Goal: Transaction & Acquisition: Purchase product/service

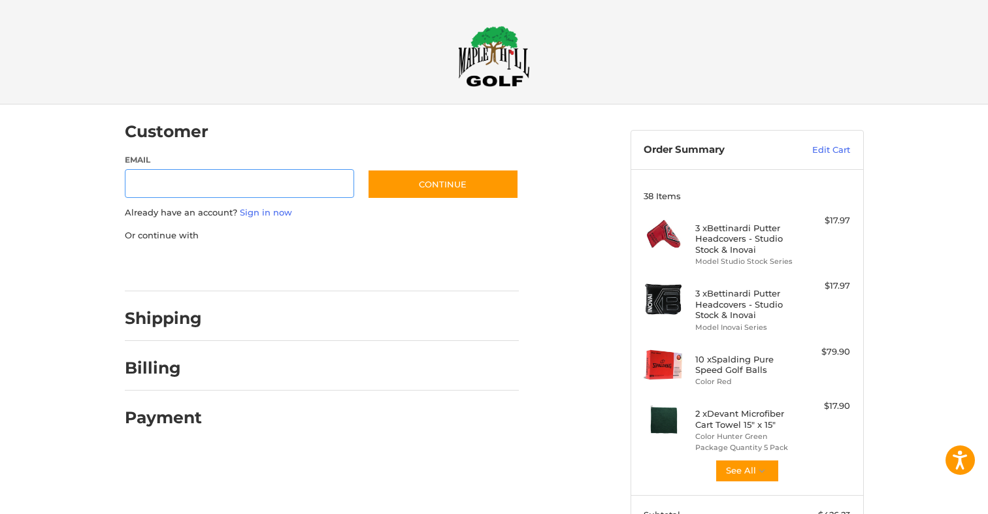
scroll to position [2, 0]
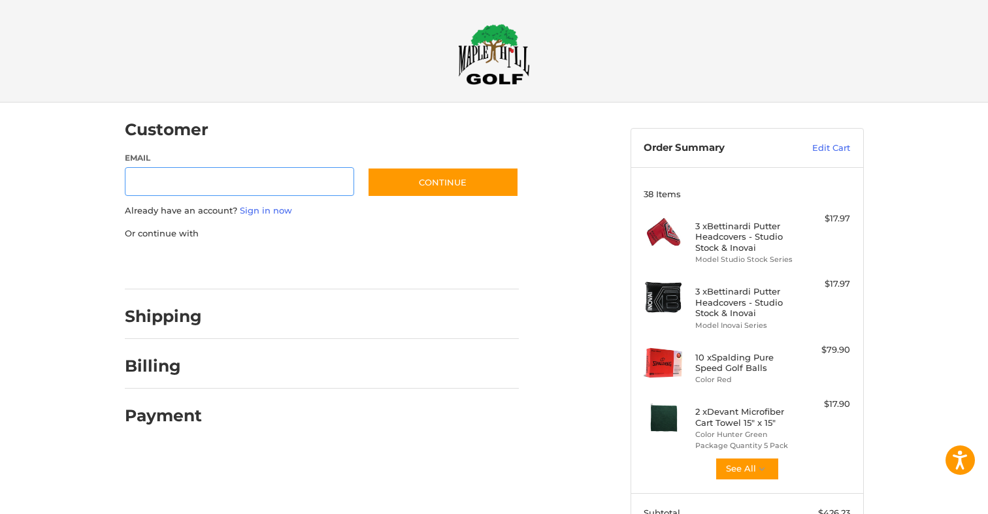
click at [261, 178] on input "Email" at bounding box center [240, 181] width 230 height 29
type input "**********"
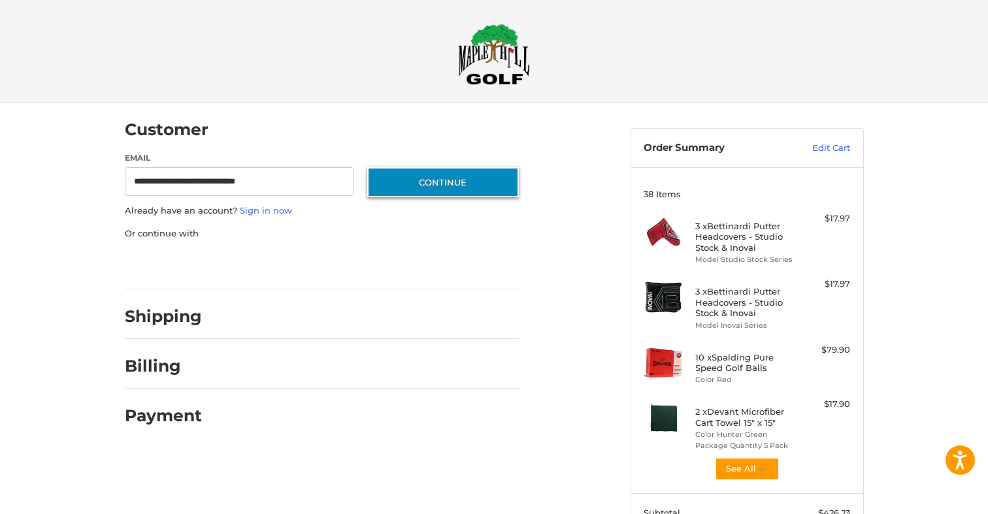
click at [397, 182] on button "Continue" at bounding box center [443, 182] width 152 height 30
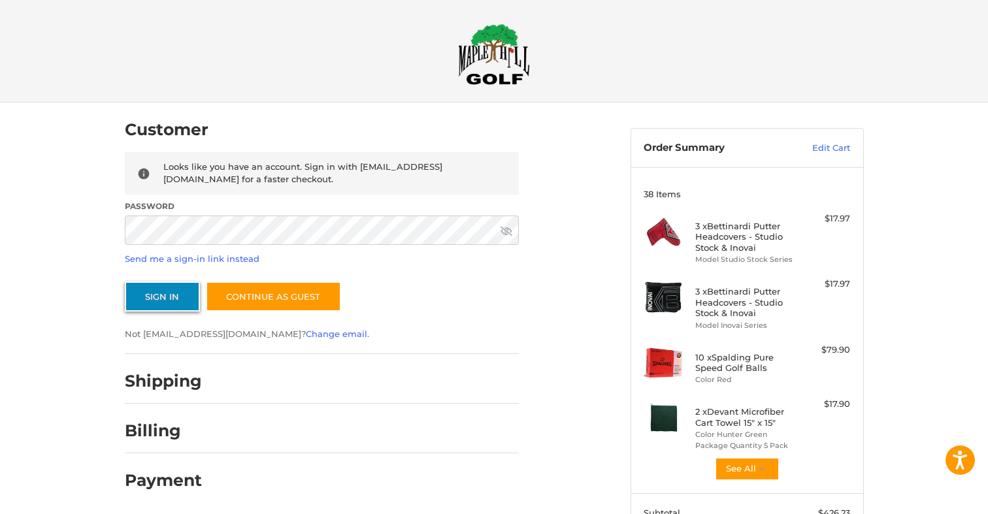
click at [189, 293] on button "Sign In" at bounding box center [162, 297] width 75 height 30
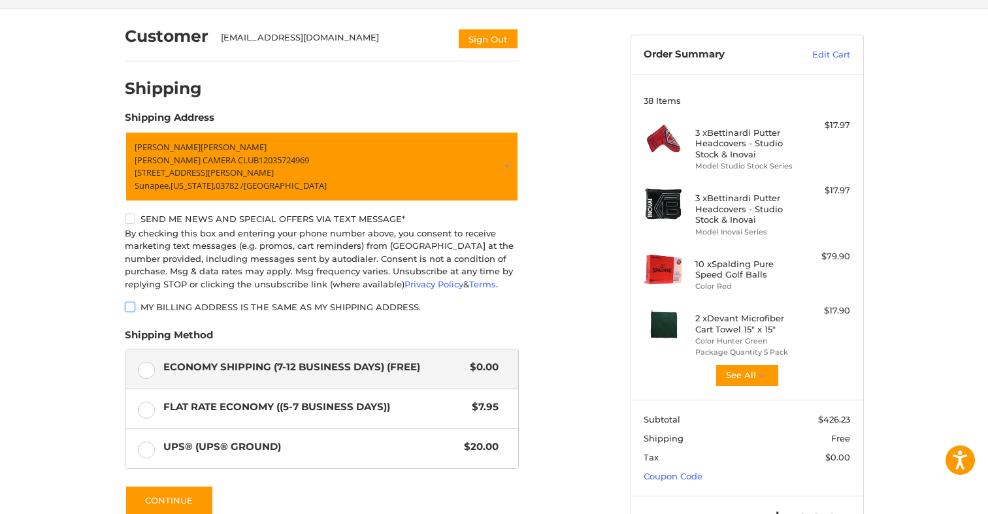
scroll to position [227, 0]
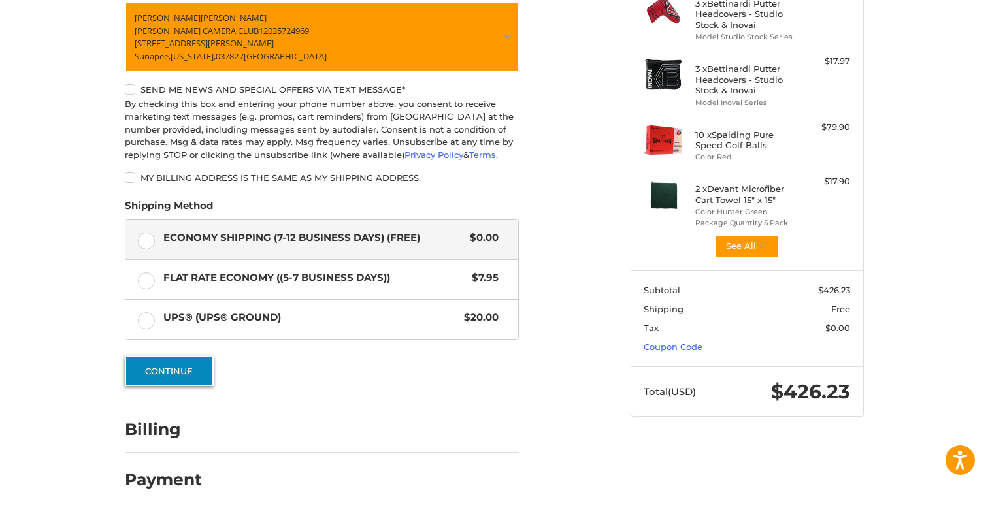
click at [198, 366] on button "Continue" at bounding box center [169, 371] width 89 height 30
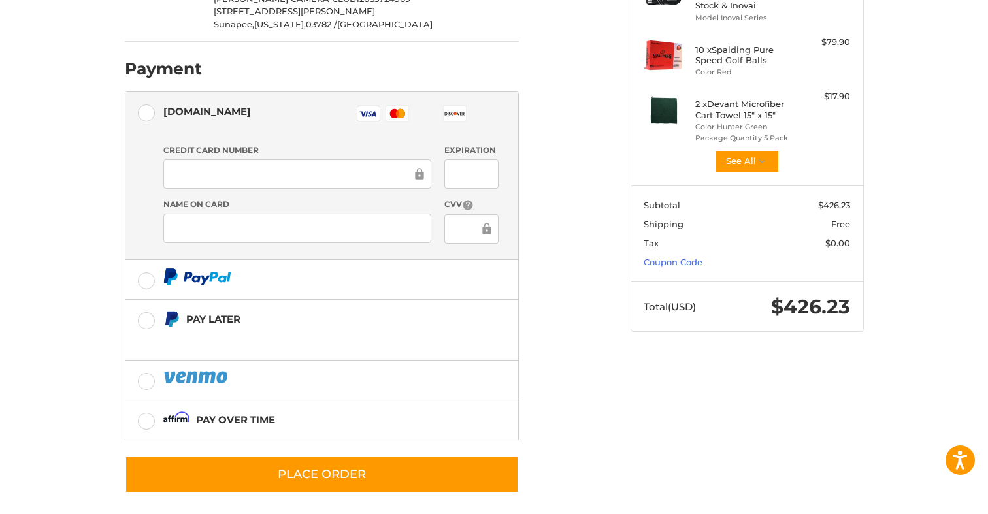
scroll to position [319, 0]
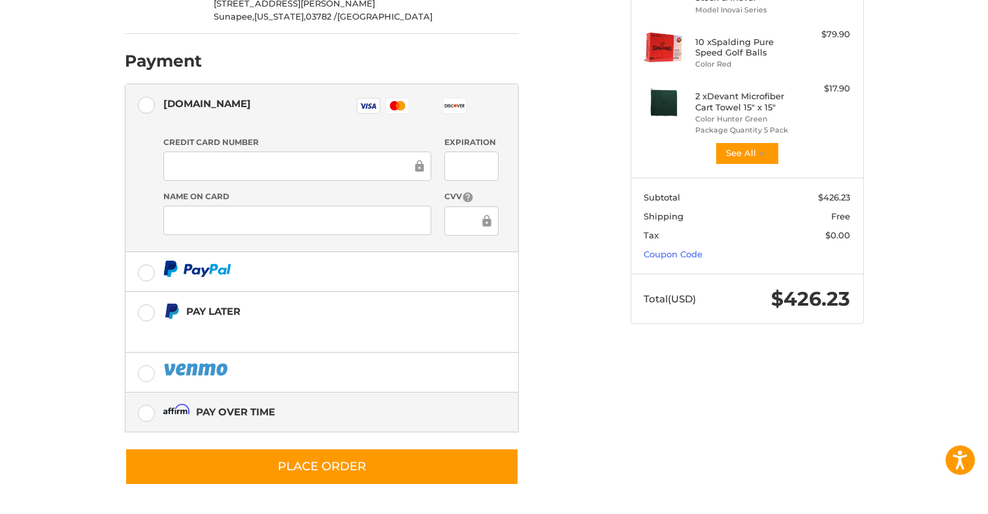
click at [150, 409] on label "Pay over time" at bounding box center [322, 412] width 393 height 39
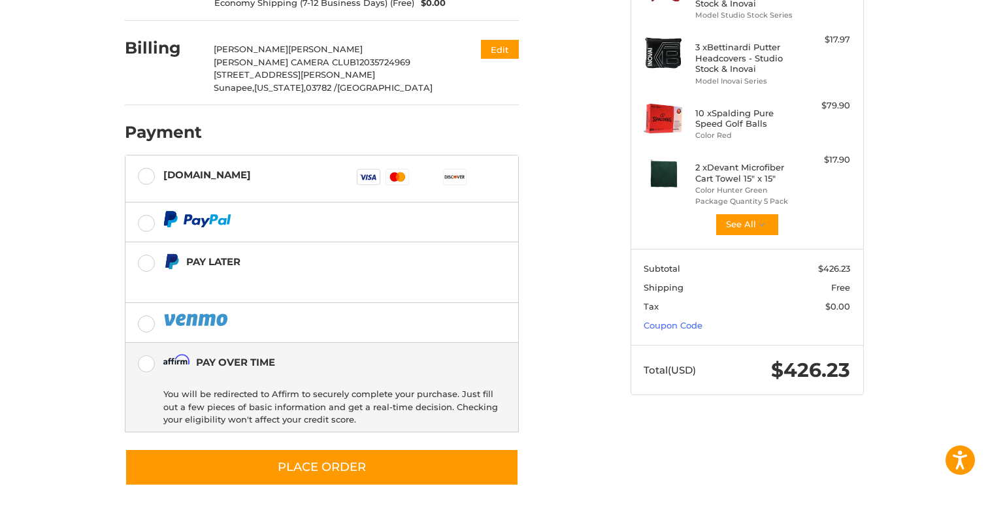
scroll to position [248, 0]
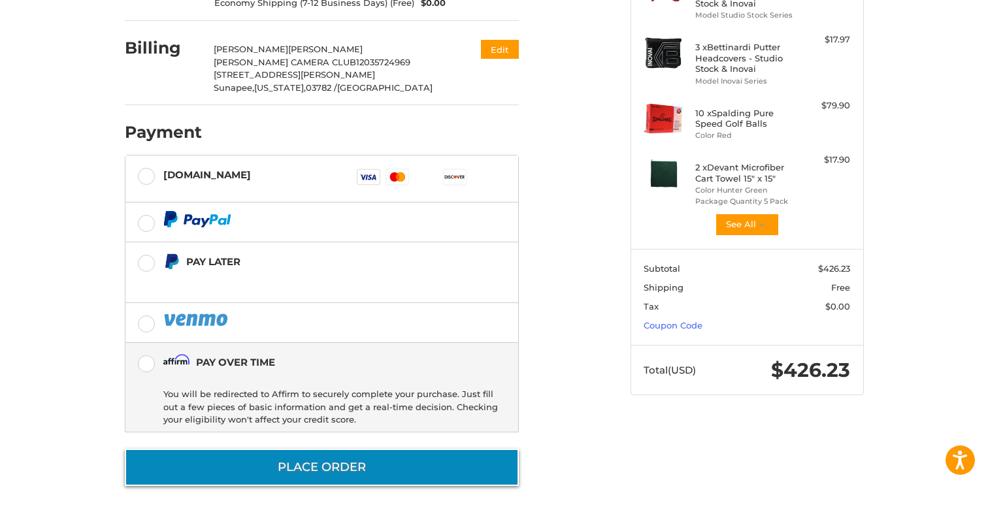
click at [224, 458] on button "Place Order" at bounding box center [322, 467] width 394 height 37
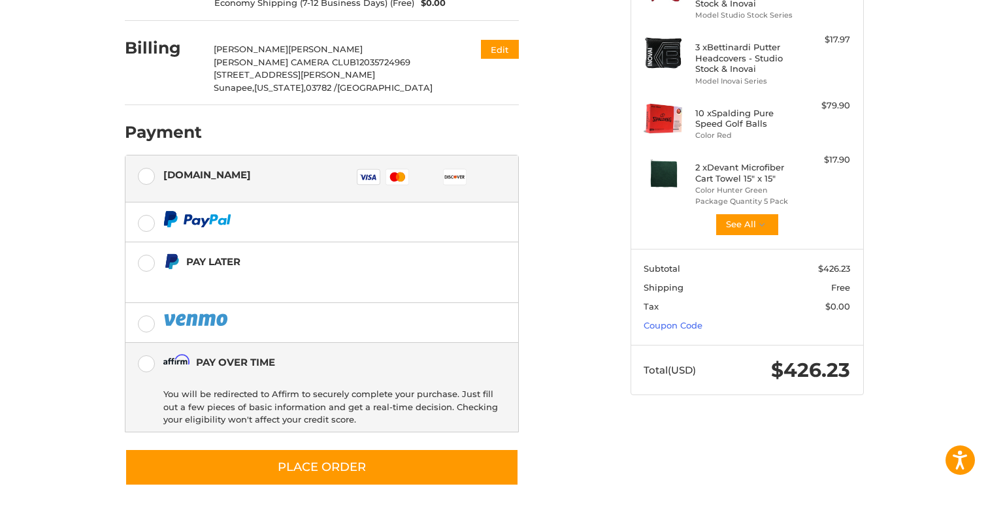
click at [147, 172] on label "[DOMAIN_NAME] Visa Master Amex Discover Diners Club JCB" at bounding box center [322, 179] width 393 height 47
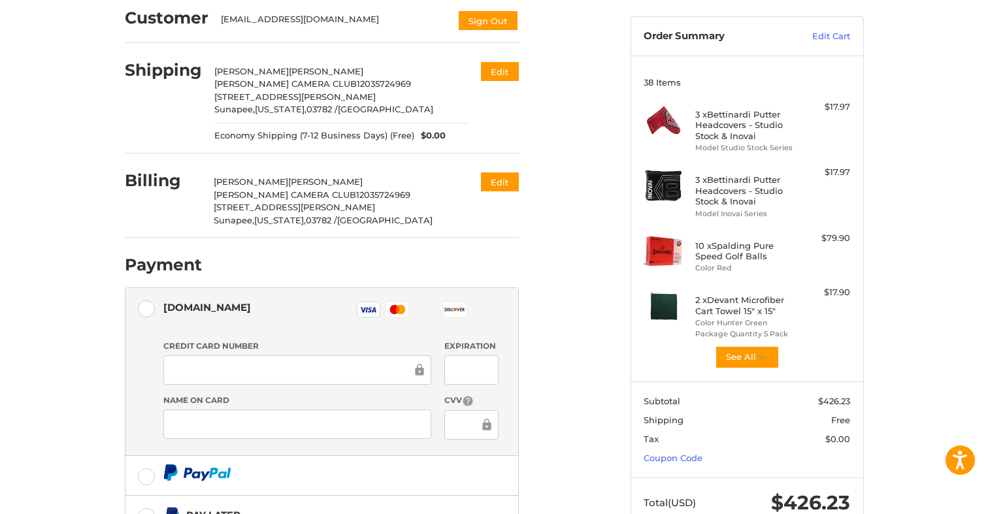
scroll to position [0, 0]
